Goal: Task Accomplishment & Management: Manage account settings

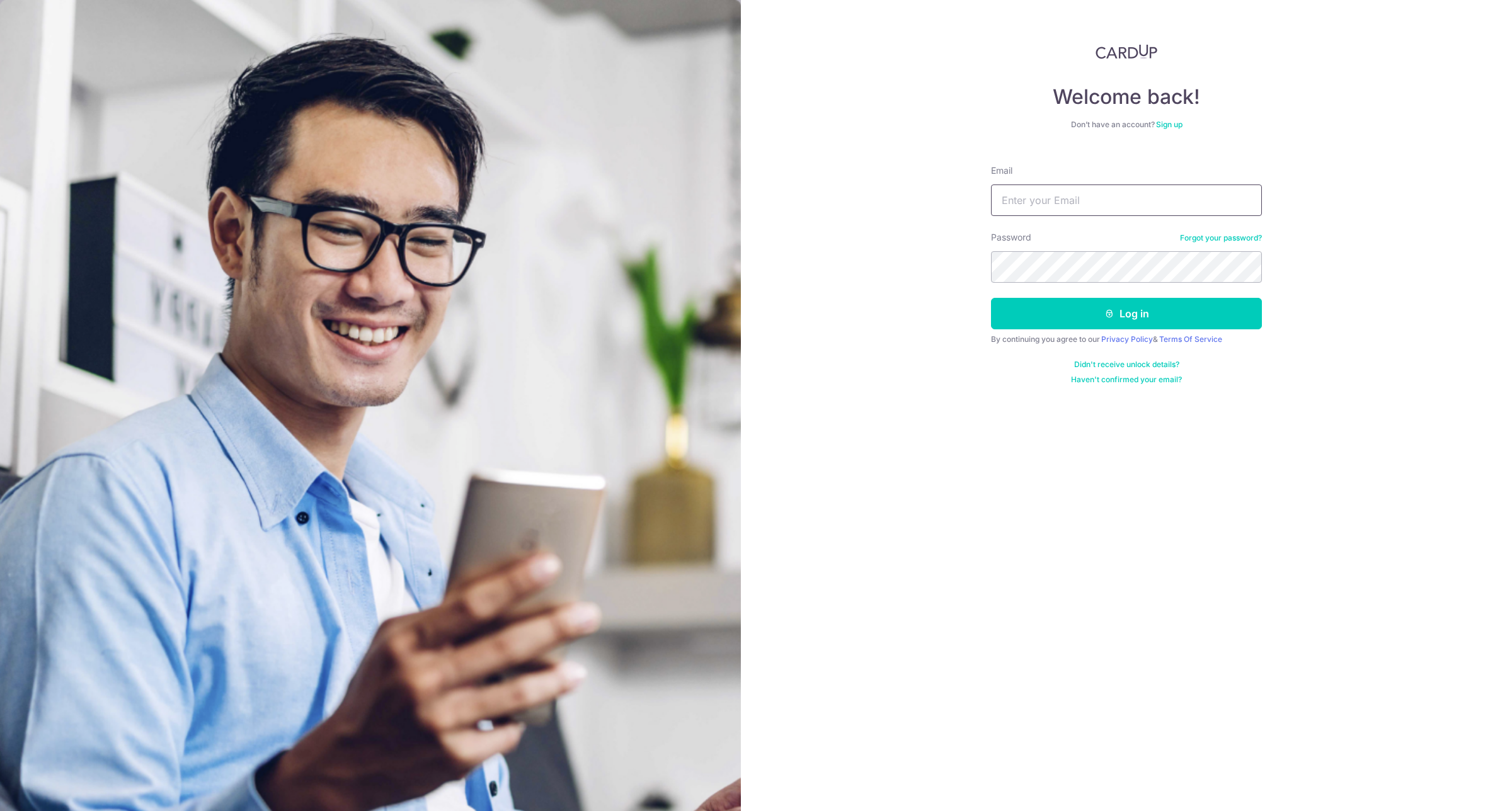
click at [1087, 196] on input "Email" at bounding box center [1126, 200] width 271 height 32
type input "[EMAIL_ADDRESS][DOMAIN_NAME]"
click at [1112, 309] on icon "submit" at bounding box center [1108, 313] width 10 height 10
